Goal: Task Accomplishment & Management: Use online tool/utility

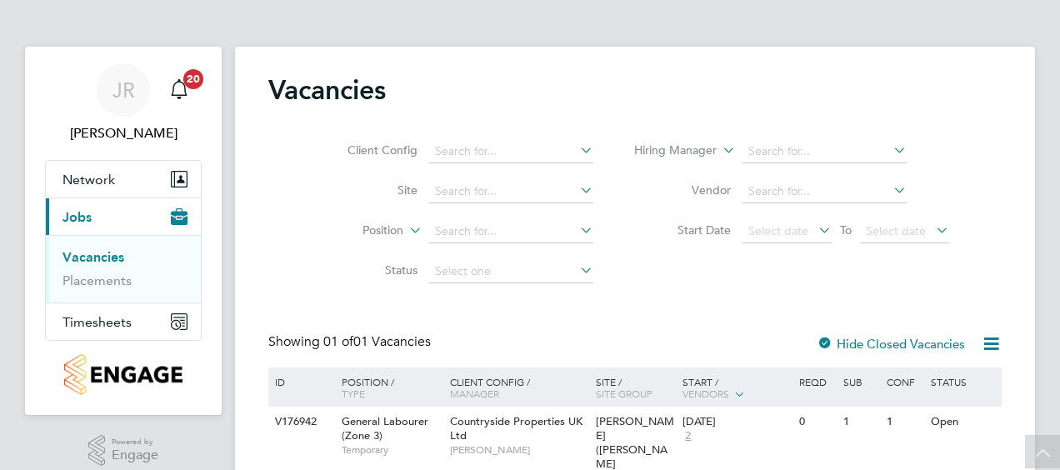
scroll to position [109, 0]
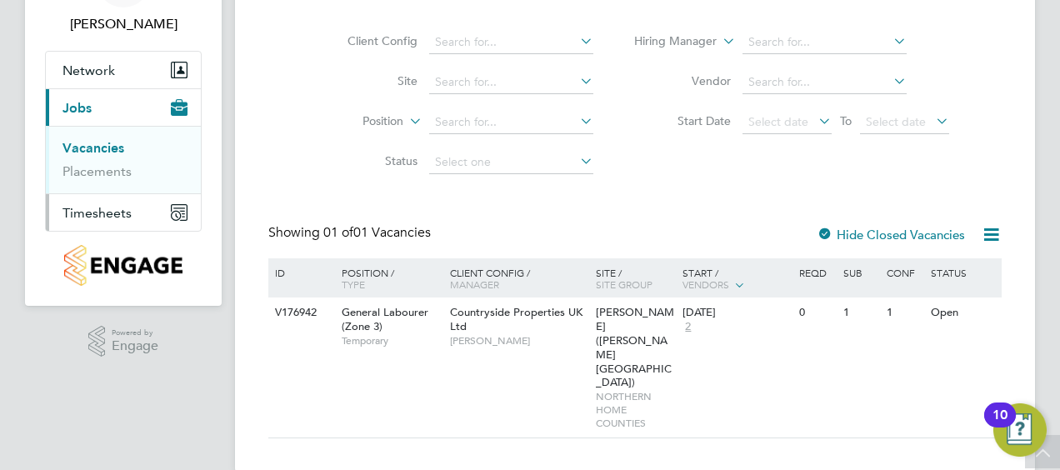
click at [87, 213] on span "Timesheets" at bounding box center [97, 213] width 69 height 16
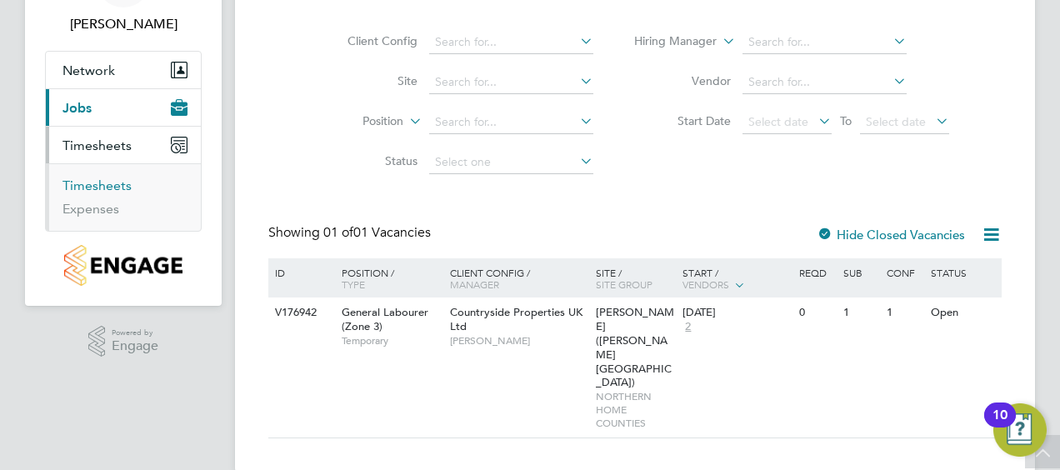
click at [99, 185] on link "Timesheets" at bounding box center [97, 186] width 69 height 16
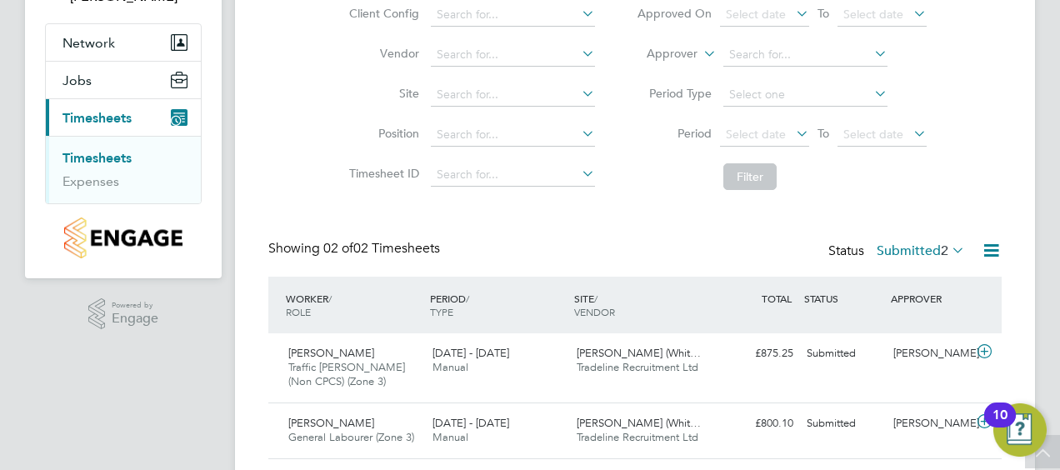
scroll to position [184, 0]
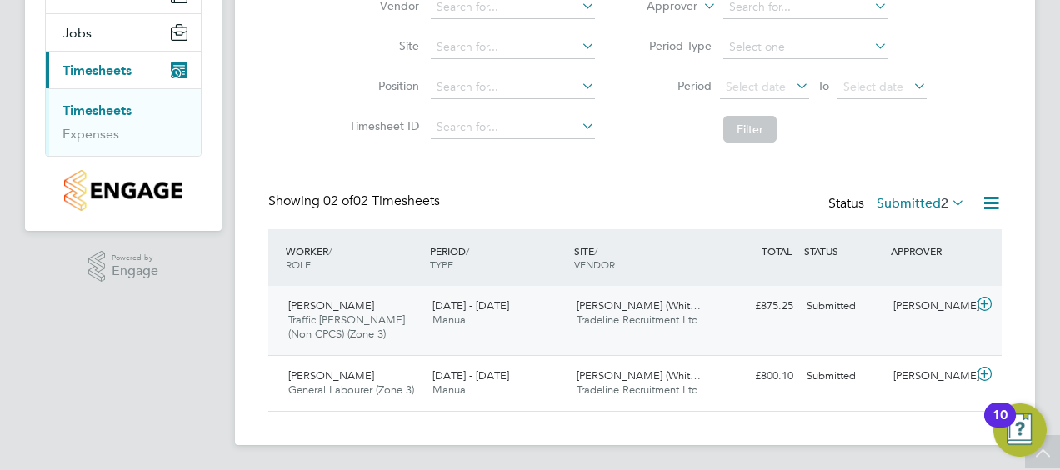
click at [835, 303] on div "Submitted" at bounding box center [843, 307] width 87 height 28
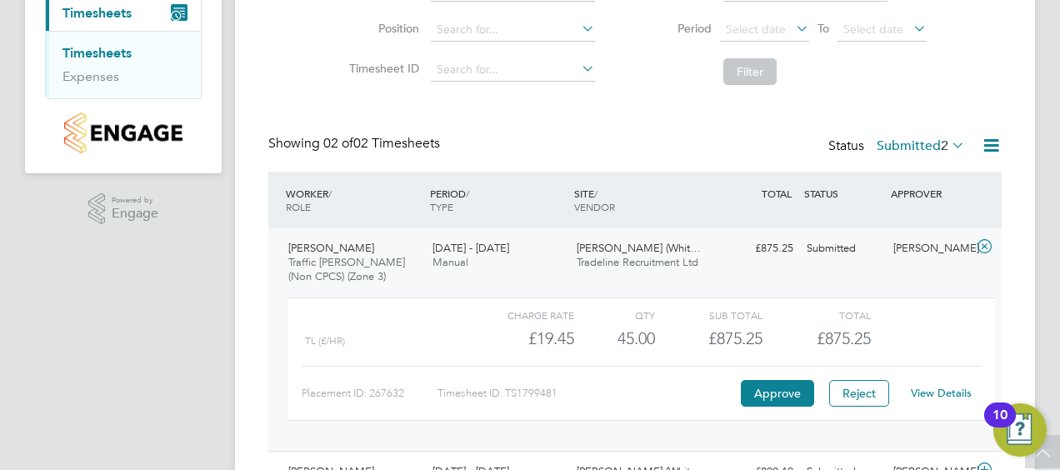
scroll to position [338, 0]
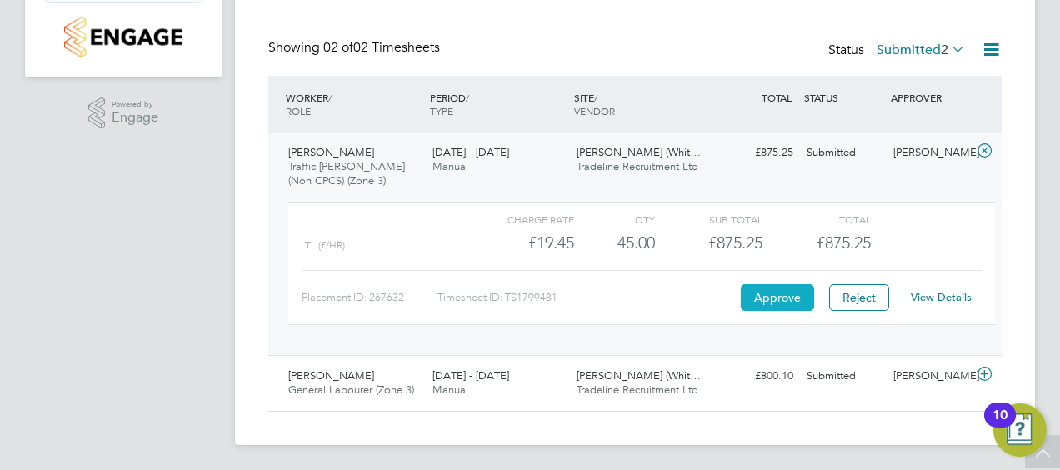
click at [787, 299] on button "Approve" at bounding box center [777, 297] width 73 height 27
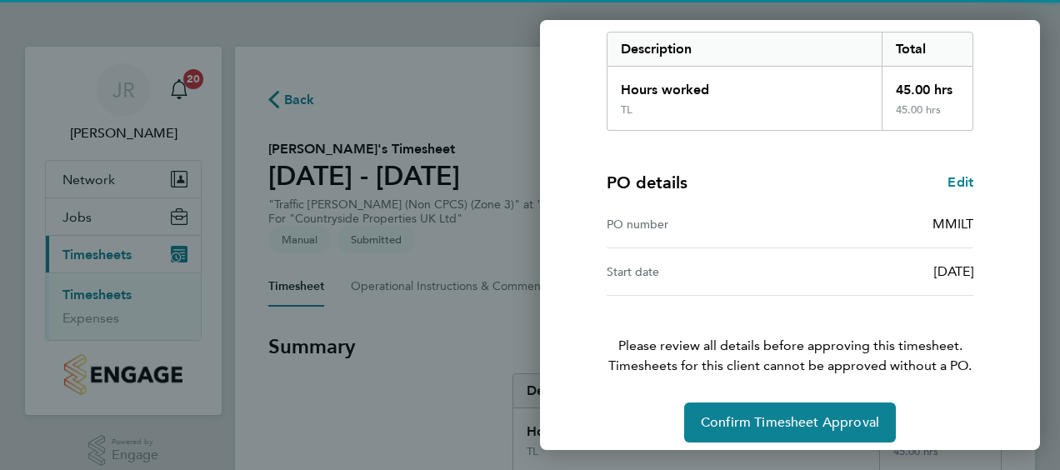
scroll to position [279, 0]
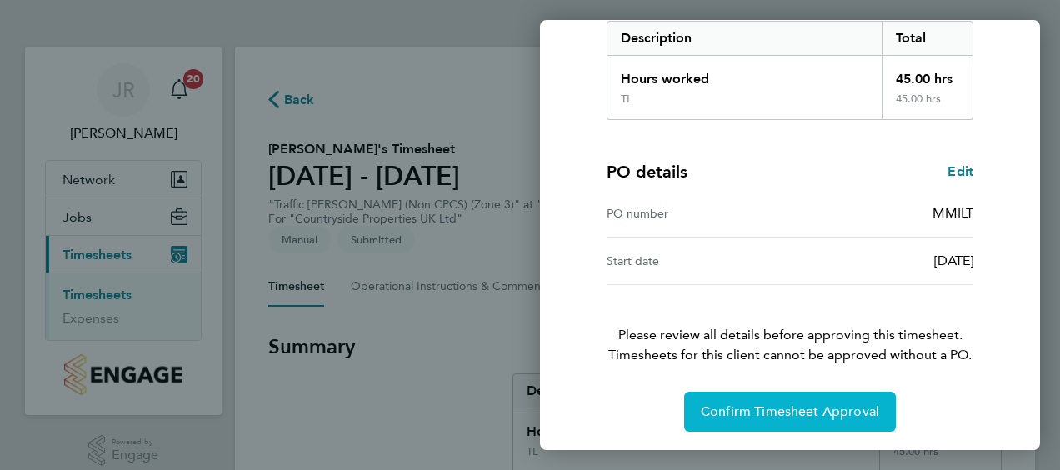
click at [787, 409] on span "Confirm Timesheet Approval" at bounding box center [790, 411] width 178 height 17
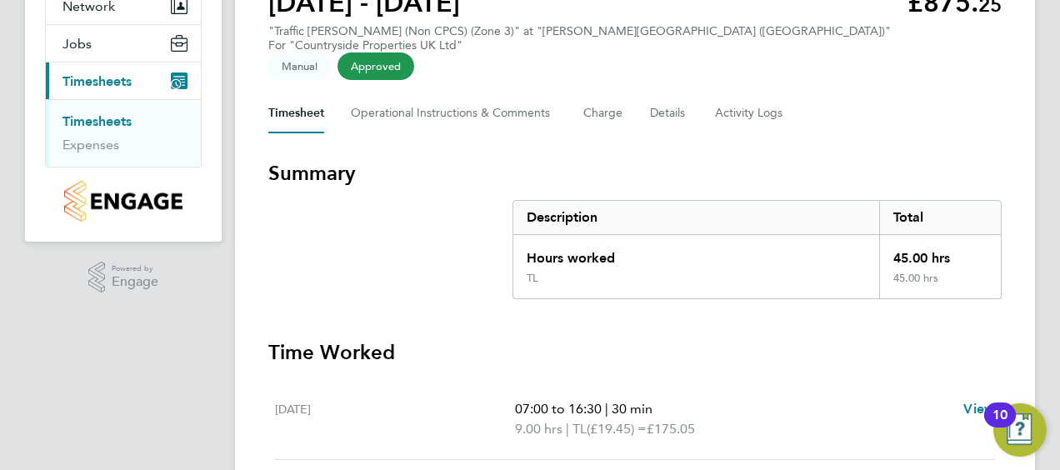
scroll to position [167, 0]
